Goal: Find specific page/section: Find specific page/section

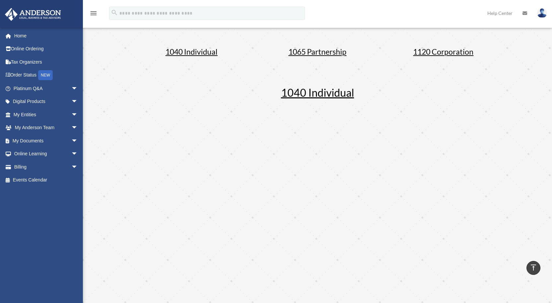
scroll to position [33, 0]
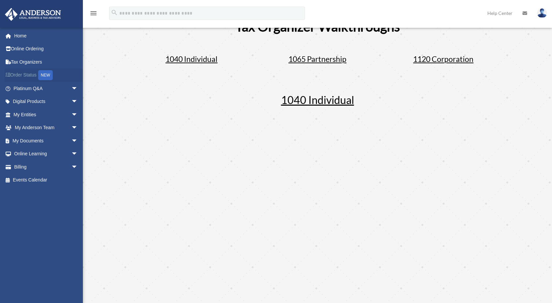
click at [33, 75] on link "Order Status NEW" at bounding box center [46, 76] width 83 height 14
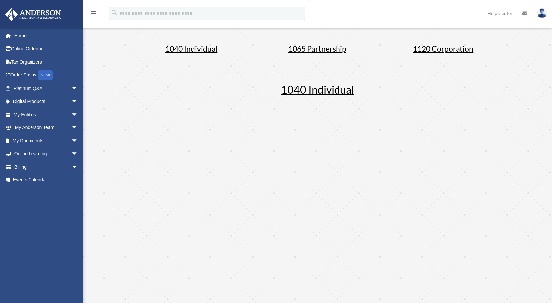
scroll to position [44, 0]
click at [71, 101] on span "arrow_drop_down" at bounding box center [77, 102] width 13 height 14
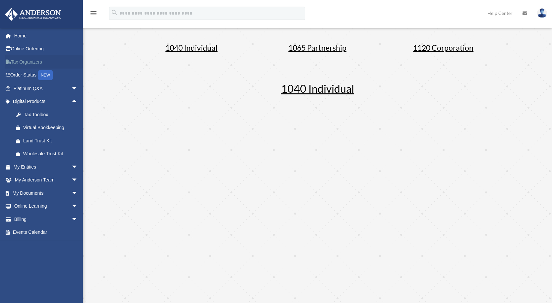
click at [28, 60] on link "Tax Organizers" at bounding box center [46, 61] width 83 height 13
